Goal: Task Accomplishment & Management: Use online tool/utility

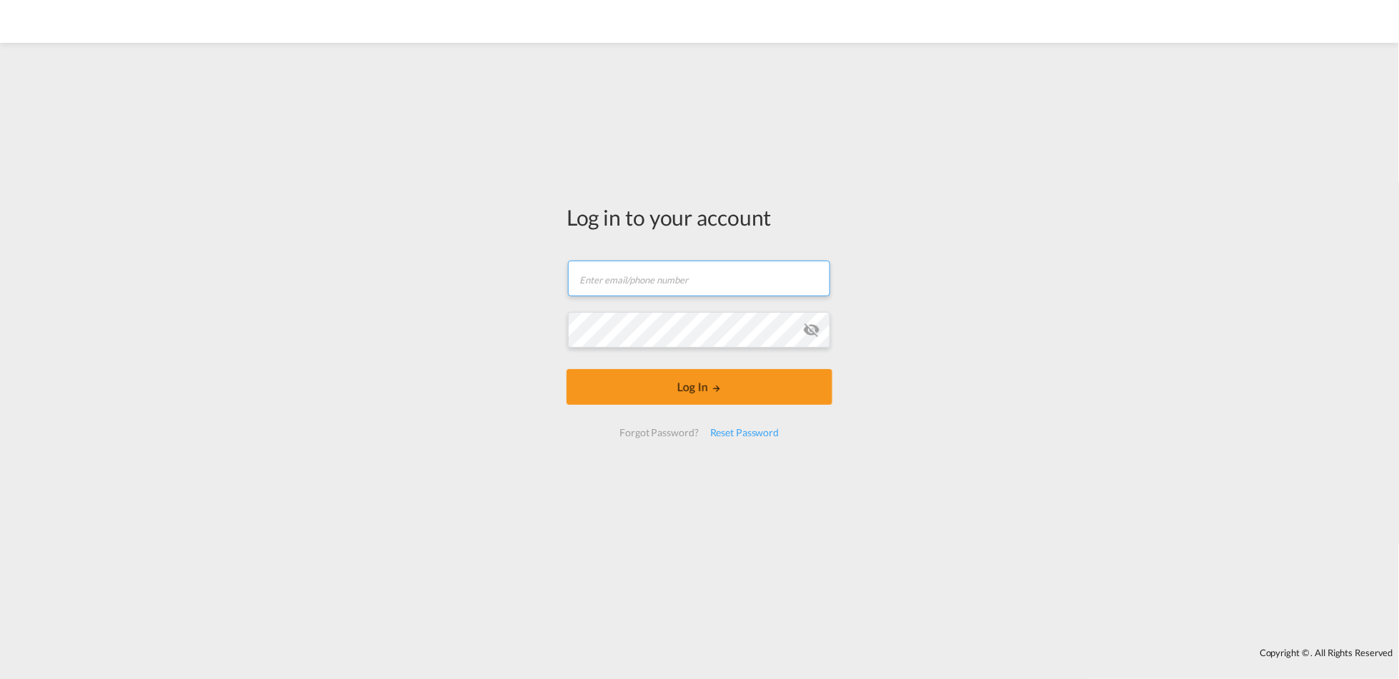
click at [699, 276] on input "text" at bounding box center [699, 279] width 262 height 36
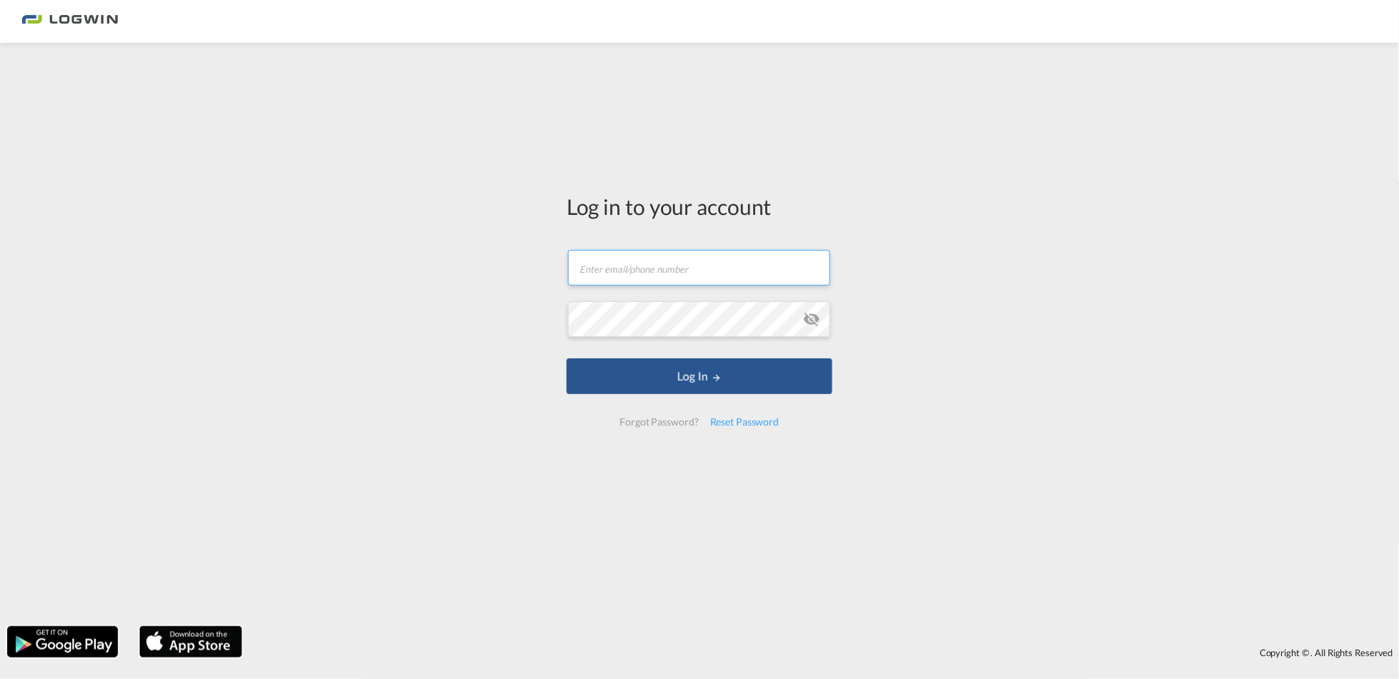
type input "[EMAIL_ADDRESS][PERSON_NAME][DOMAIN_NAME]"
click at [566, 359] on button "Log In" at bounding box center [699, 377] width 266 height 36
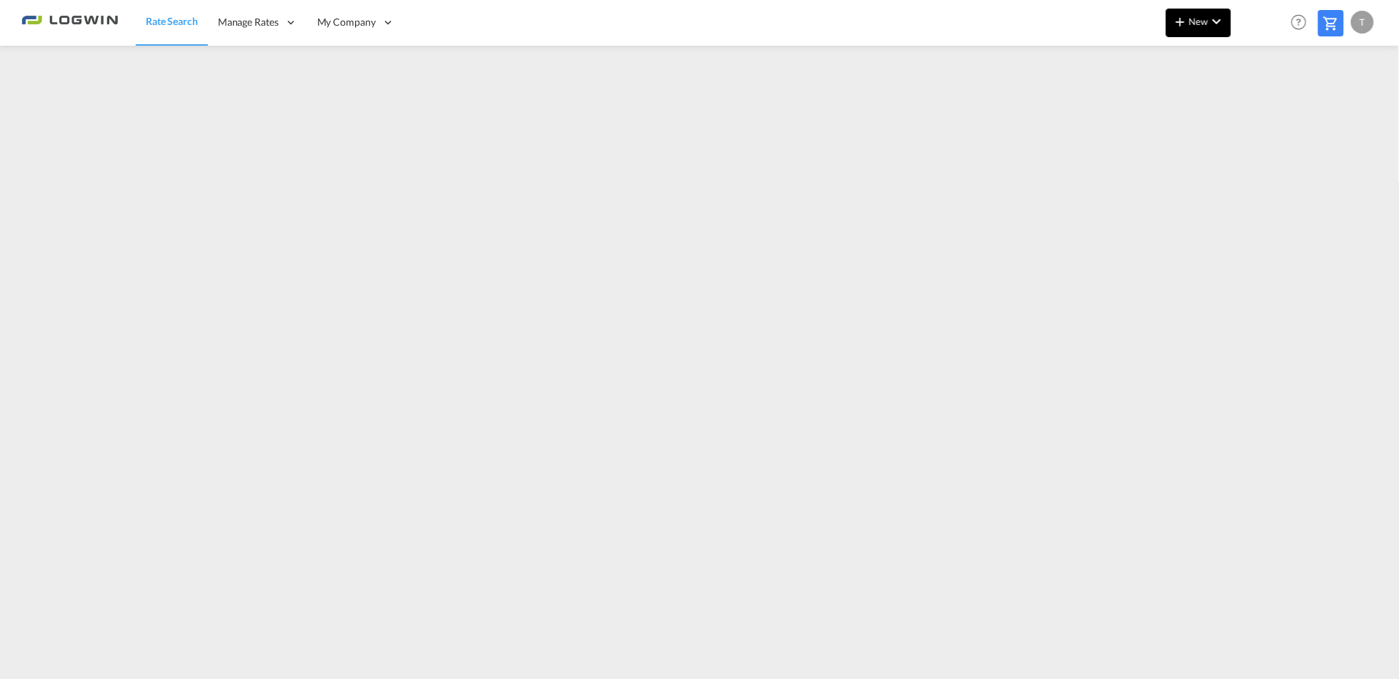
click at [1173, 19] on md-icon "icon-plus 400-fg" at bounding box center [1179, 21] width 17 height 17
click at [1262, 105] on span "Ratesheet" at bounding box center [1258, 107] width 16 height 29
click at [1213, 9] on button "New" at bounding box center [1198, 23] width 65 height 29
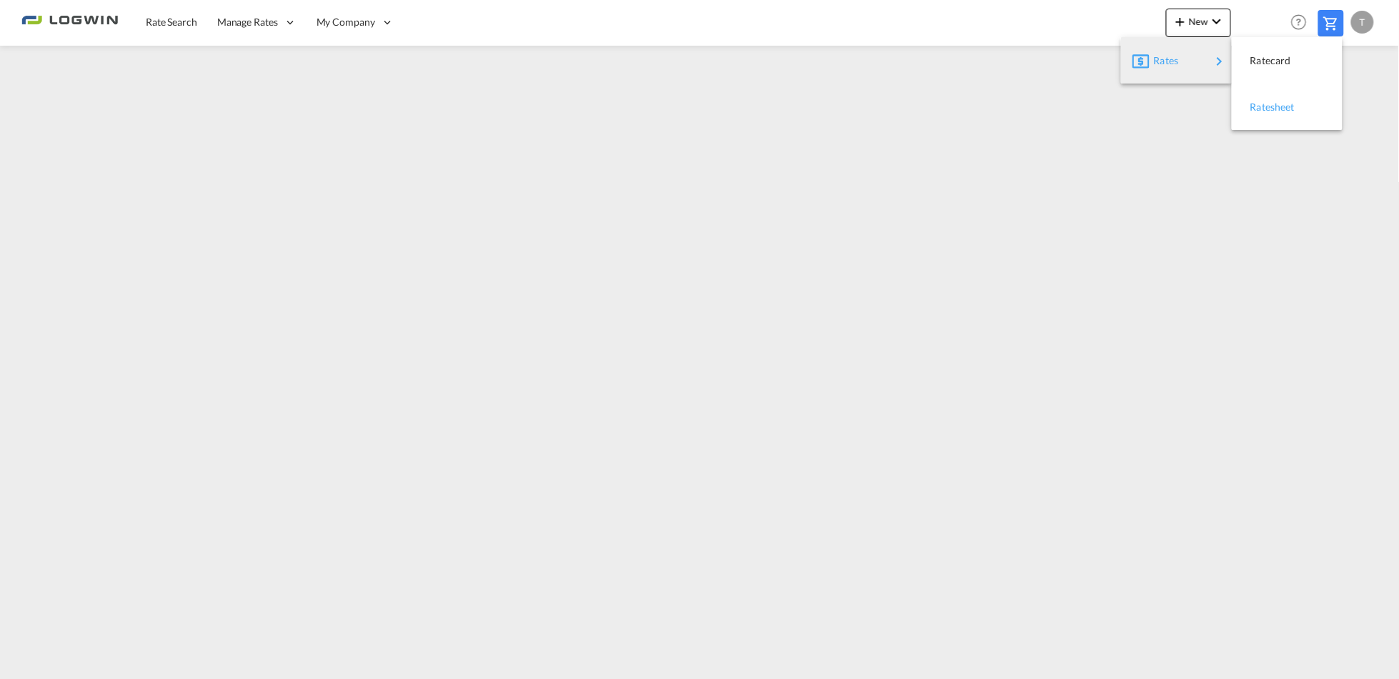
click at [1266, 106] on span "Ratesheet" at bounding box center [1258, 107] width 16 height 29
click at [186, 23] on span "Rate Search" at bounding box center [171, 22] width 51 height 12
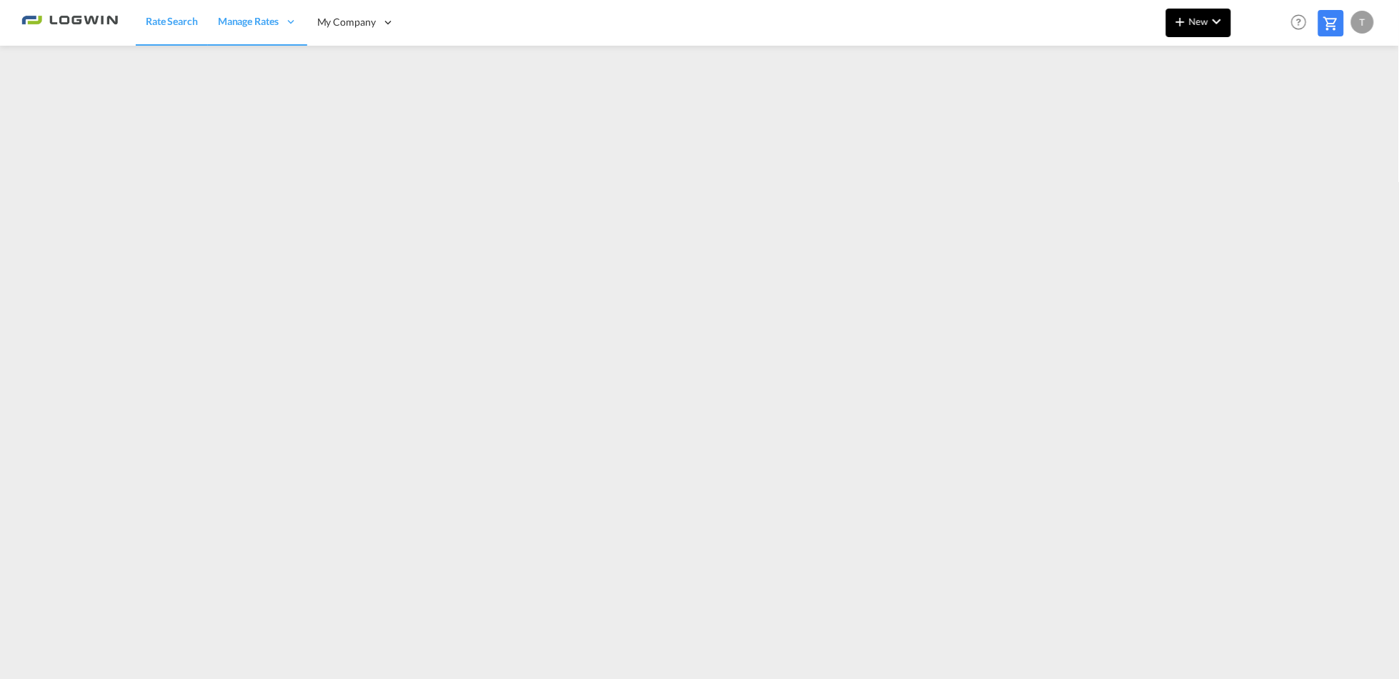
click at [1194, 26] on span "New" at bounding box center [1198, 21] width 54 height 11
click at [1266, 107] on span "Ratesheet" at bounding box center [1258, 107] width 16 height 29
